Goal: Transaction & Acquisition: Purchase product/service

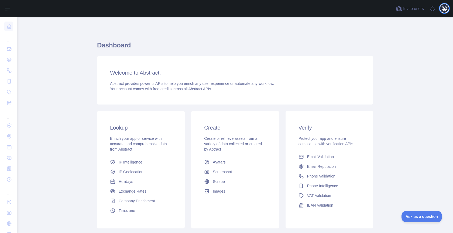
click at [445, 9] on icon "button" at bounding box center [444, 8] width 5 height 5
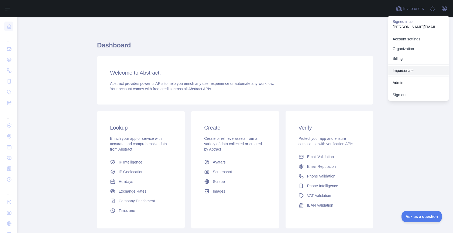
click at [408, 71] on link "Impersonate" at bounding box center [418, 71] width 60 height 10
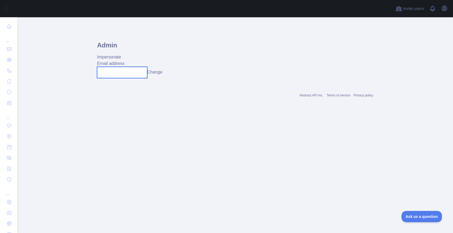
click at [121, 71] on input "text" at bounding box center [122, 72] width 50 height 11
paste input "**********"
type input "**********"
click at [160, 71] on button "Change" at bounding box center [154, 72] width 15 height 6
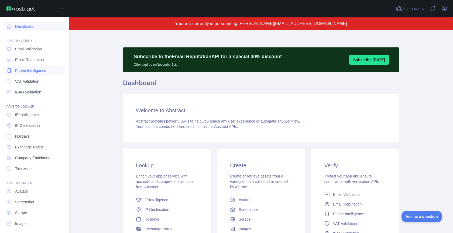
click at [29, 72] on span "Phone Intelligence" at bounding box center [30, 70] width 31 height 5
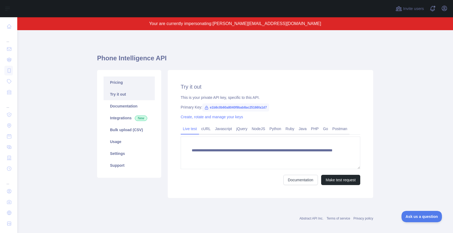
click at [149, 87] on link "Pricing" at bounding box center [129, 83] width 51 height 12
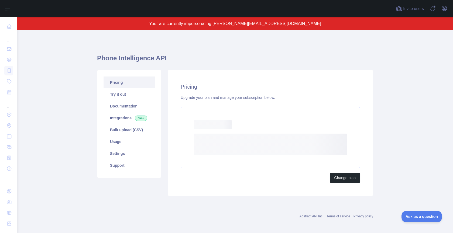
click at [258, 142] on rect at bounding box center [270, 145] width 153 height 22
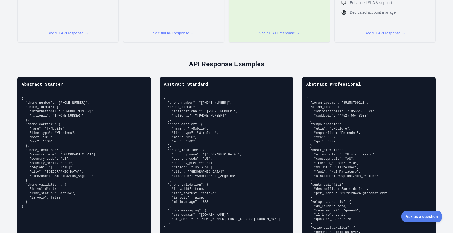
scroll to position [367, 0]
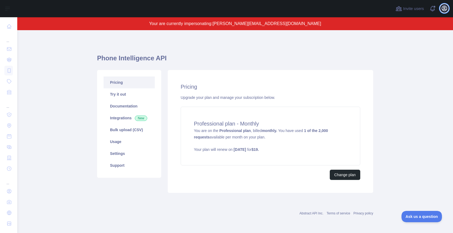
click at [442, 7] on icon "button" at bounding box center [444, 8] width 6 height 6
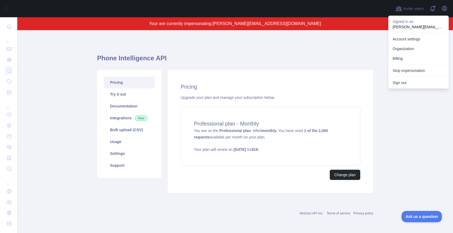
click at [412, 71] on button "Stop impersonation" at bounding box center [418, 71] width 60 height 10
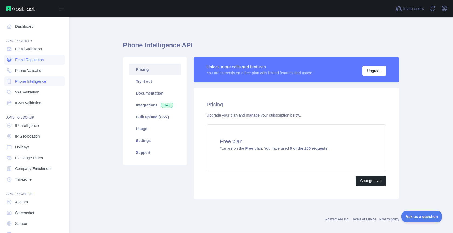
click at [29, 59] on span "Email Reputation" at bounding box center [29, 59] width 29 height 5
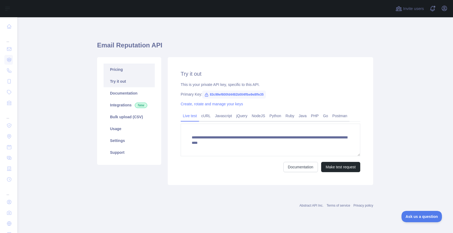
click at [129, 66] on link "Pricing" at bounding box center [129, 70] width 51 height 12
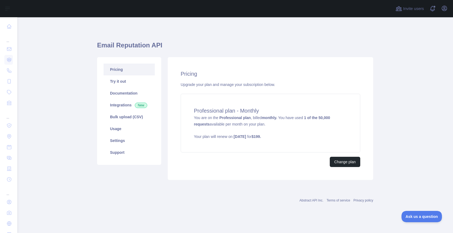
click at [282, 114] on h4 "Professional plan - Monthly" at bounding box center [270, 111] width 153 height 8
